Goal: Check status: Check status

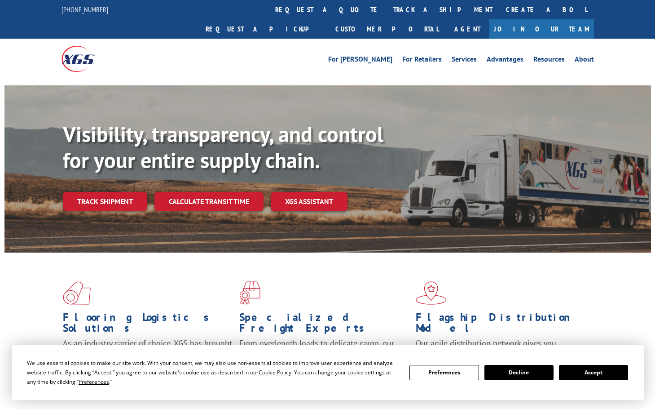
click at [106, 252] on div "Flooring Logistics Solutions As an industry carrier of choice, XGS has brought …" at bounding box center [327, 334] width 647 height 165
click at [120, 192] on link "Track shipment" at bounding box center [105, 201] width 84 height 19
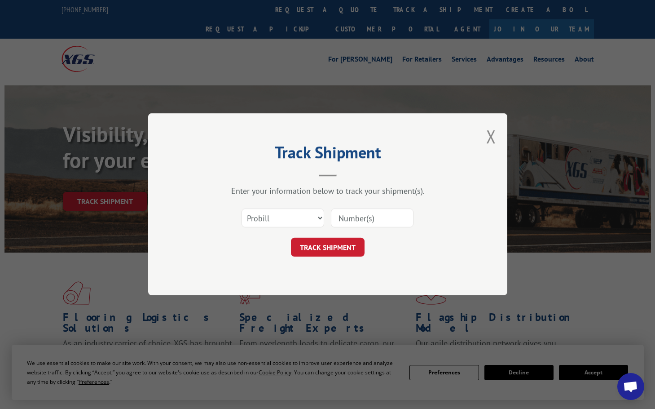
click at [364, 216] on input at bounding box center [372, 218] width 83 height 19
paste input "17235336BOL"
type input "17235336BOL"
click at [349, 250] on button "TRACK SHIPMENT" at bounding box center [328, 247] width 74 height 19
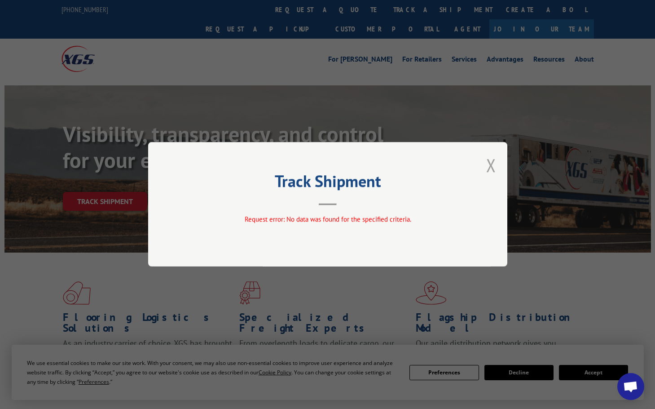
click at [492, 168] on button "Close modal" at bounding box center [491, 165] width 10 height 24
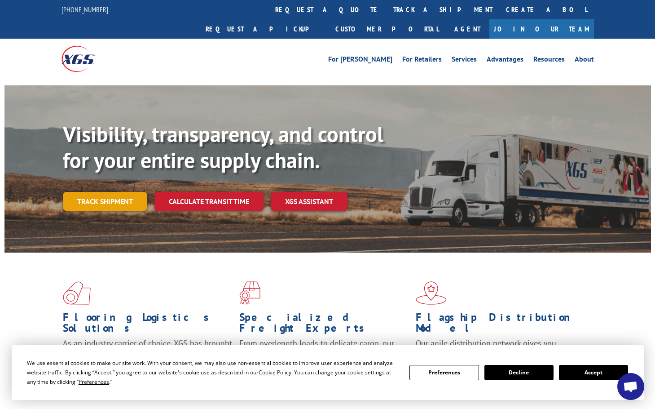
click at [102, 192] on link "Track shipment" at bounding box center [105, 201] width 84 height 19
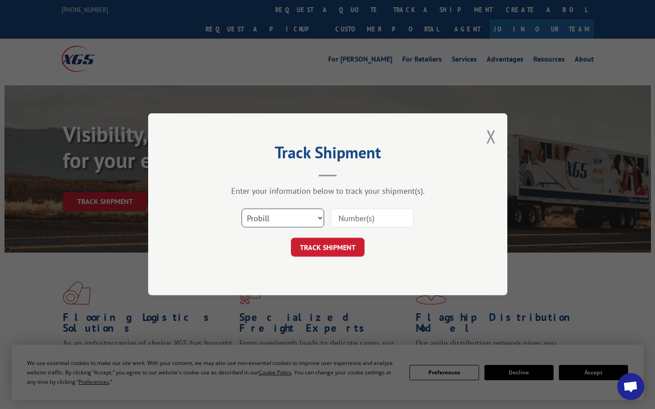
click at [299, 215] on select "Select category... Probill BOL PO" at bounding box center [283, 218] width 83 height 19
select select "bol"
click at [242, 209] on select "Select category... Probill BOL PO" at bounding box center [283, 218] width 83 height 19
click at [354, 220] on input at bounding box center [372, 218] width 83 height 19
paste input "17235336"
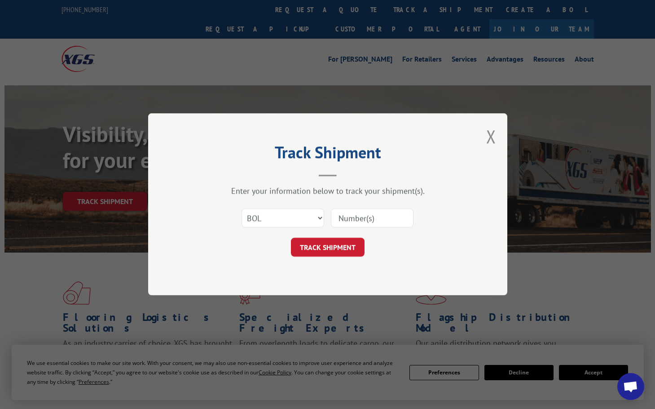
type input "17235336"
click at [341, 241] on button "TRACK SHIPMENT" at bounding box center [328, 247] width 74 height 19
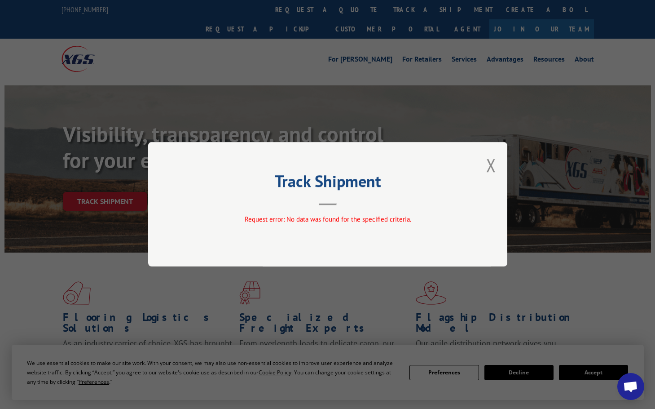
click at [485, 166] on div "Track Shipment Request error: No data was found for the specified criteria." at bounding box center [327, 204] width 359 height 124
click at [493, 168] on button "Close modal" at bounding box center [491, 165] width 10 height 24
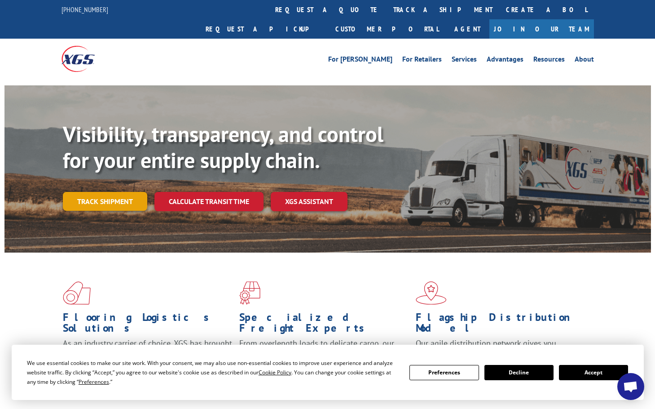
click at [112, 192] on link "Track shipment" at bounding box center [105, 201] width 84 height 19
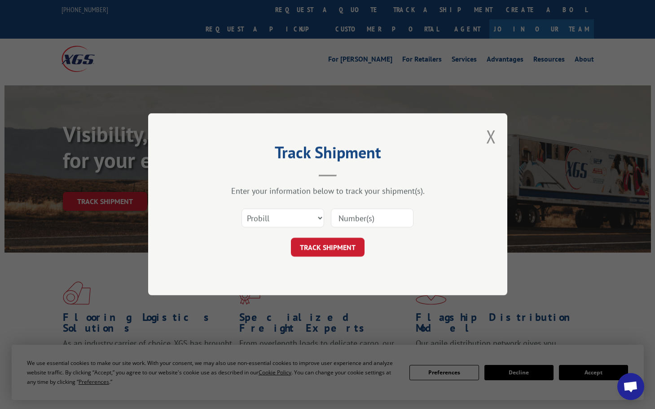
click at [369, 216] on input at bounding box center [372, 218] width 83 height 19
paste input "17235336"
type input "17235336"
click at [327, 247] on button "TRACK SHIPMENT" at bounding box center [328, 247] width 74 height 19
